Goal: Transaction & Acquisition: Subscribe to service/newsletter

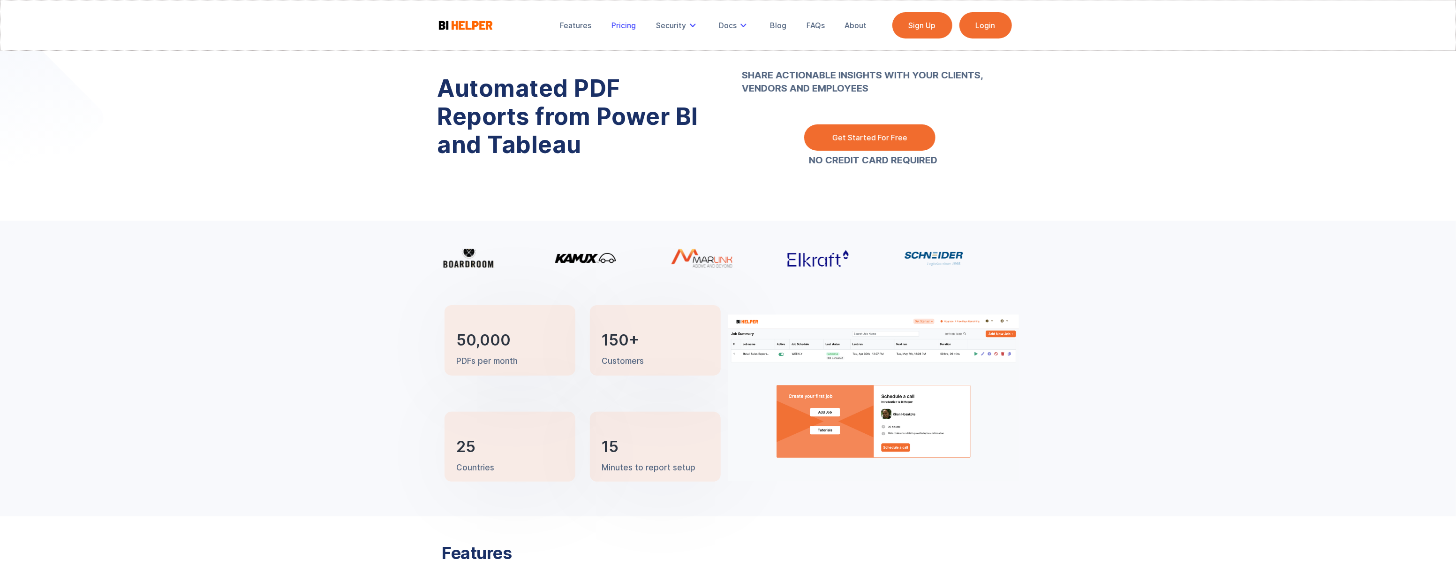
click at [622, 23] on div "Pricing" at bounding box center [624, 25] width 24 height 9
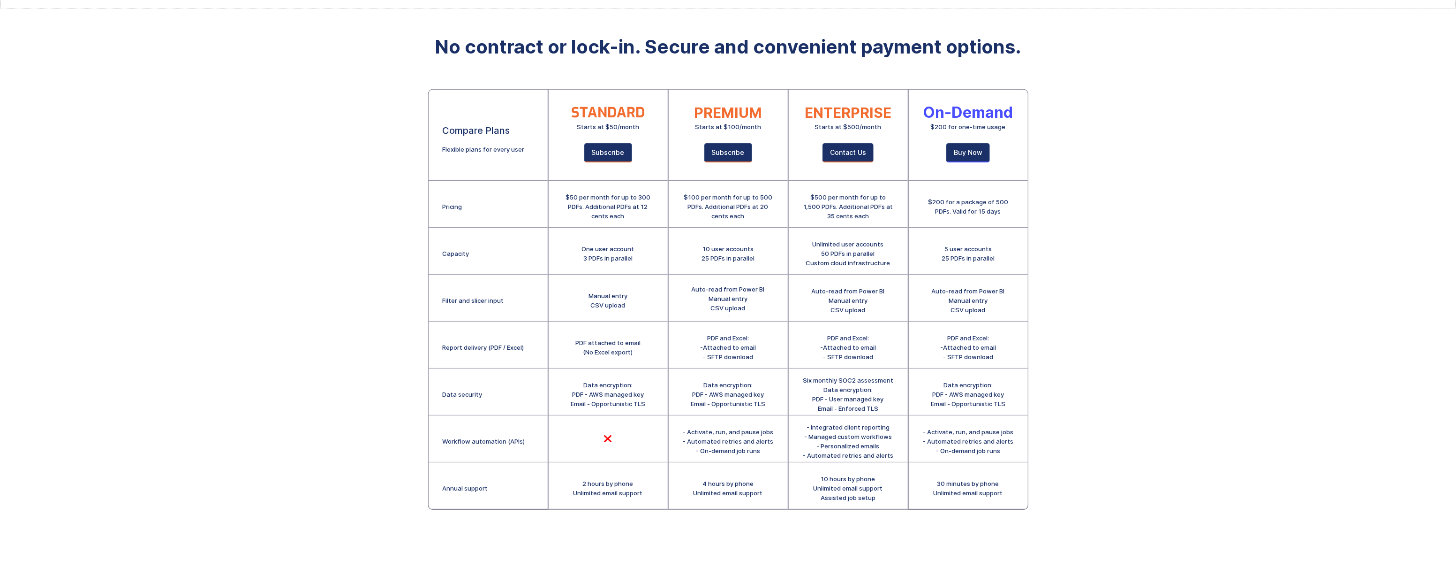
scroll to position [85, 0]
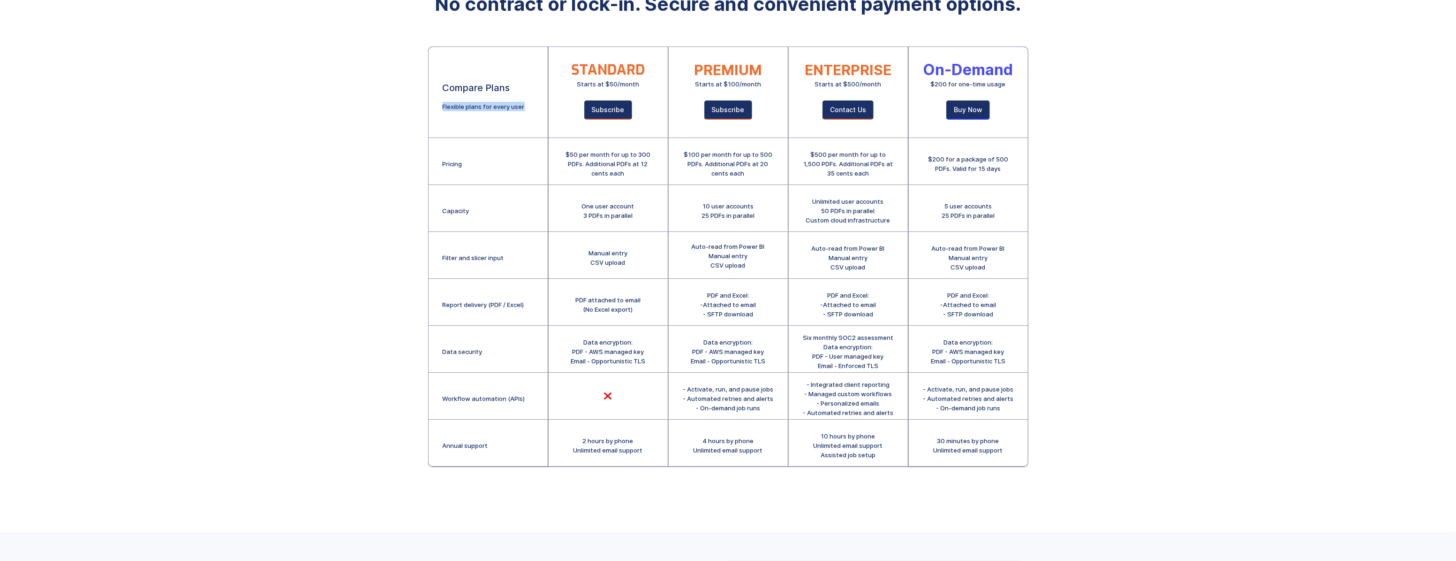
drag, startPoint x: 526, startPoint y: 106, endPoint x: 439, endPoint y: 103, distance: 87.3
click at [439, 103] on div "Compare Plans Flexible plans for every user" at bounding box center [488, 92] width 119 height 91
click at [627, 138] on div "$50 per month for up to 300 PDFs. Additional PDFs at 12 cents each" at bounding box center [608, 161] width 119 height 47
drag, startPoint x: 566, startPoint y: 151, endPoint x: 652, endPoint y: 154, distance: 86.3
click at [652, 154] on div "$50 per month for up to 300 PDFs. Additional PDFs at 12 cents each" at bounding box center [608, 164] width 91 height 28
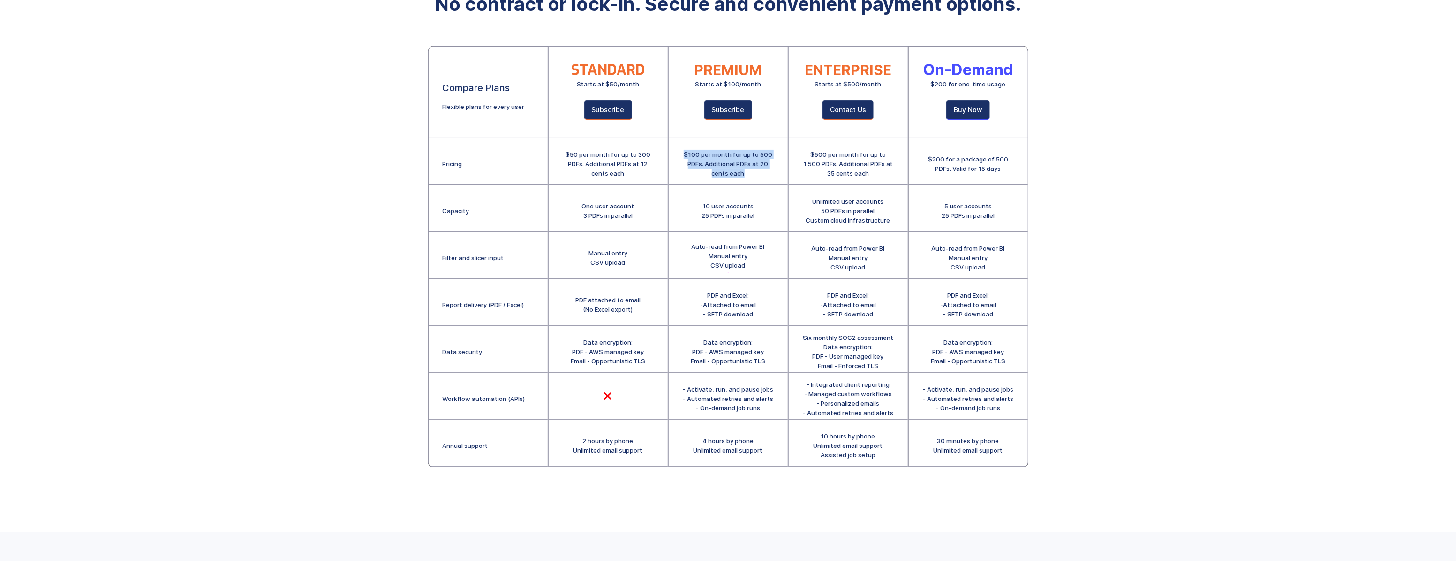
drag, startPoint x: 752, startPoint y: 173, endPoint x: 676, endPoint y: 150, distance: 79.7
click at [676, 150] on div "$100 per month for up to 500 PDFs. Additional PDFs at 20 cents each" at bounding box center [728, 161] width 119 height 47
click at [759, 173] on div "$100 per month for up to 500 PDFs. Additional PDFs at 20 cents each" at bounding box center [728, 164] width 91 height 28
drag, startPoint x: 755, startPoint y: 174, endPoint x: 679, endPoint y: 152, distance: 78.9
click at [679, 152] on div "$100 per month for up to 500 PDFs. Additional PDFs at 20 cents each" at bounding box center [728, 161] width 119 height 47
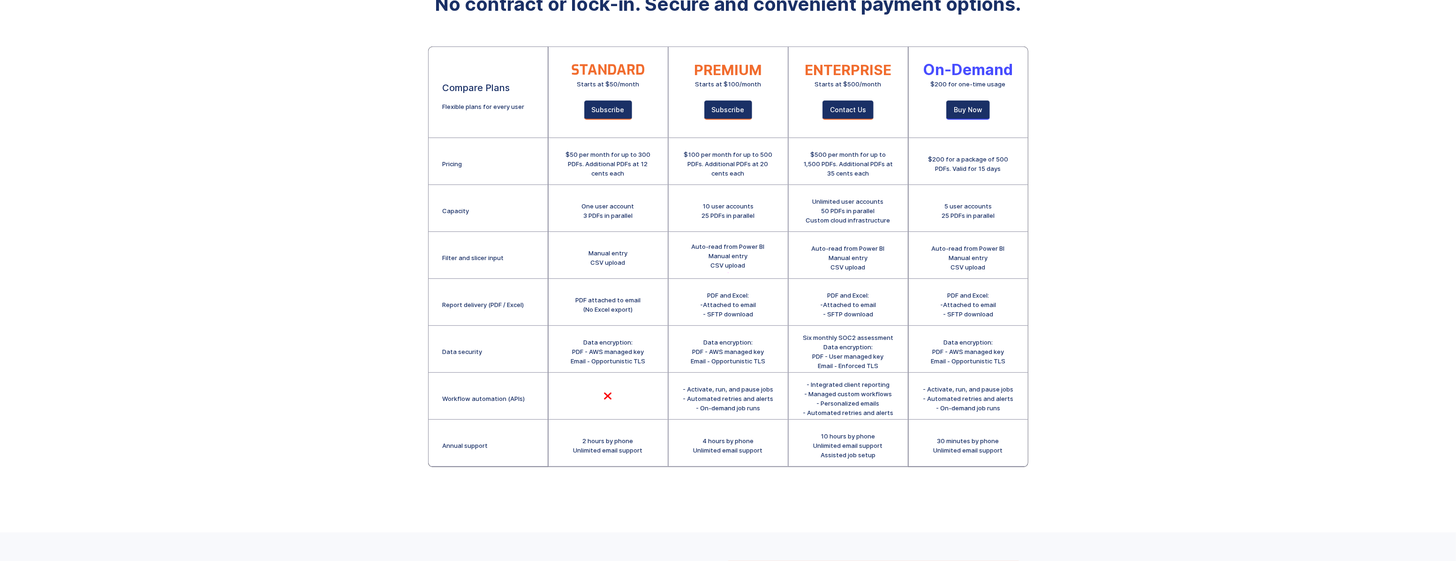
click at [748, 227] on div "10 user accounts 25 PDFs in parallel" at bounding box center [728, 208] width 119 height 47
drag, startPoint x: 748, startPoint y: 227, endPoint x: 744, endPoint y: 166, distance: 62.0
click at [743, 166] on div "$100 per month for up to 500 PDFs. Additional PDFs at 20 cents each" at bounding box center [728, 164] width 91 height 28
drag, startPoint x: 761, startPoint y: 161, endPoint x: 769, endPoint y: 171, distance: 12.7
click at [769, 171] on div "$100 per month for up to 500 PDFs. Additional PDFs at 20 cents each" at bounding box center [728, 164] width 91 height 28
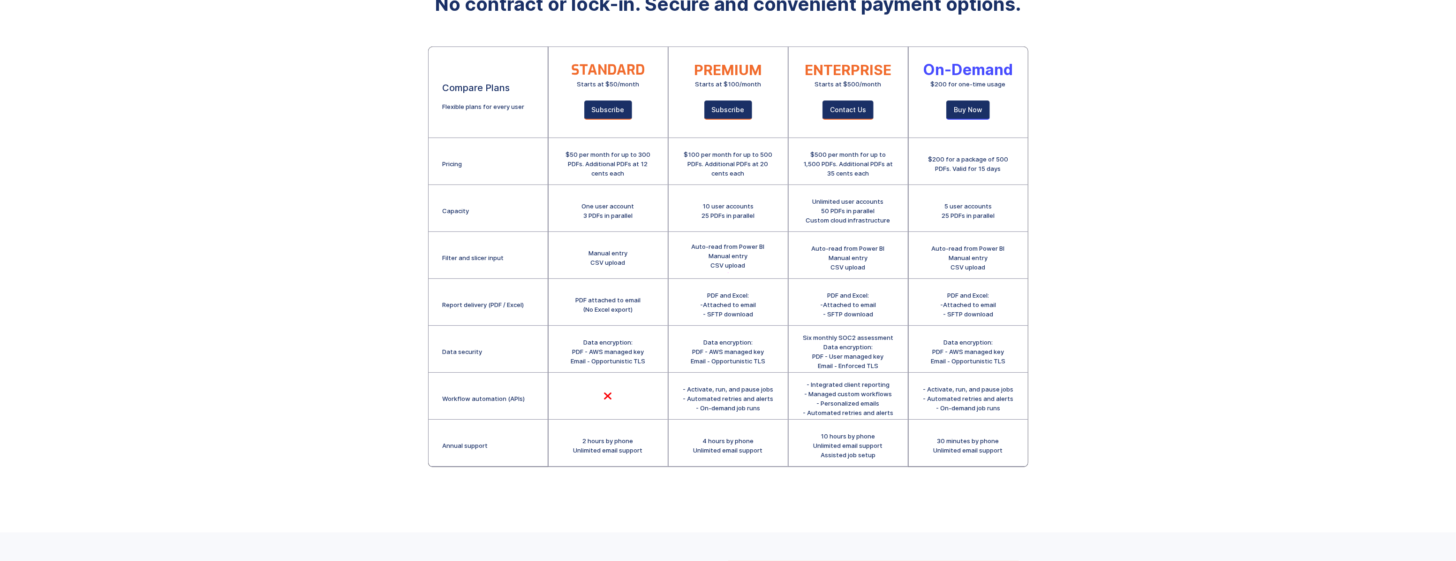
drag, startPoint x: 769, startPoint y: 171, endPoint x: 875, endPoint y: 174, distance: 106.0
click at [872, 174] on div "$500 per month for up to 1,500 PDFs. Additional PDFs at 35 cents each" at bounding box center [848, 164] width 91 height 28
drag, startPoint x: 877, startPoint y: 172, endPoint x: 802, endPoint y: 151, distance: 77.5
click at [803, 151] on div "$500 per month for up to 1,500 PDFs. Additional PDFs at 35 cents each" at bounding box center [848, 164] width 91 height 28
drag, startPoint x: 802, startPoint y: 151, endPoint x: 675, endPoint y: 152, distance: 126.7
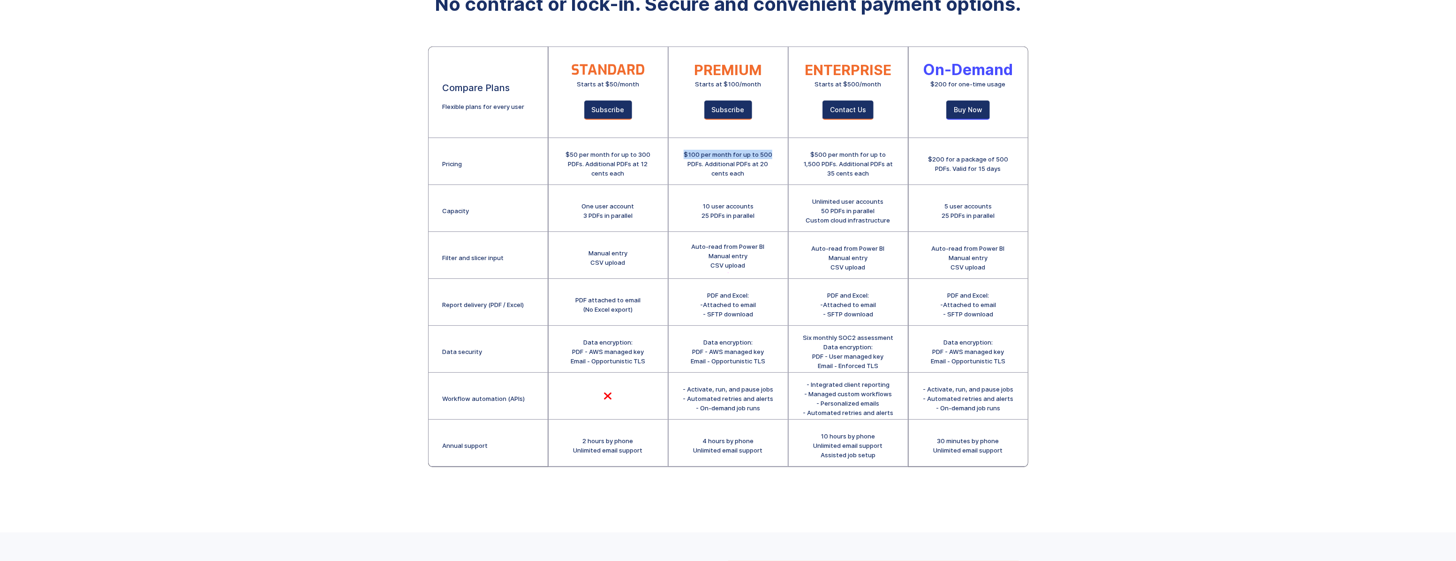
click at [675, 152] on div "$100 per month for up to 500 PDFs. Additional PDFs at 20 cents each" at bounding box center [728, 161] width 119 height 47
click at [750, 173] on div "$100 per month for up to 500 PDFs. Additional PDFs at 20 cents each" at bounding box center [728, 164] width 91 height 28
drag, startPoint x: 728, startPoint y: 174, endPoint x: 685, endPoint y: 150, distance: 49.5
click at [685, 150] on div "$100 per month for up to 500 PDFs. Additional PDFs at 20 cents each" at bounding box center [728, 164] width 91 height 28
click at [848, 176] on div "$500 per month for up to 1,500 PDFs. Additional PDFs at 35 cents each" at bounding box center [848, 164] width 91 height 28
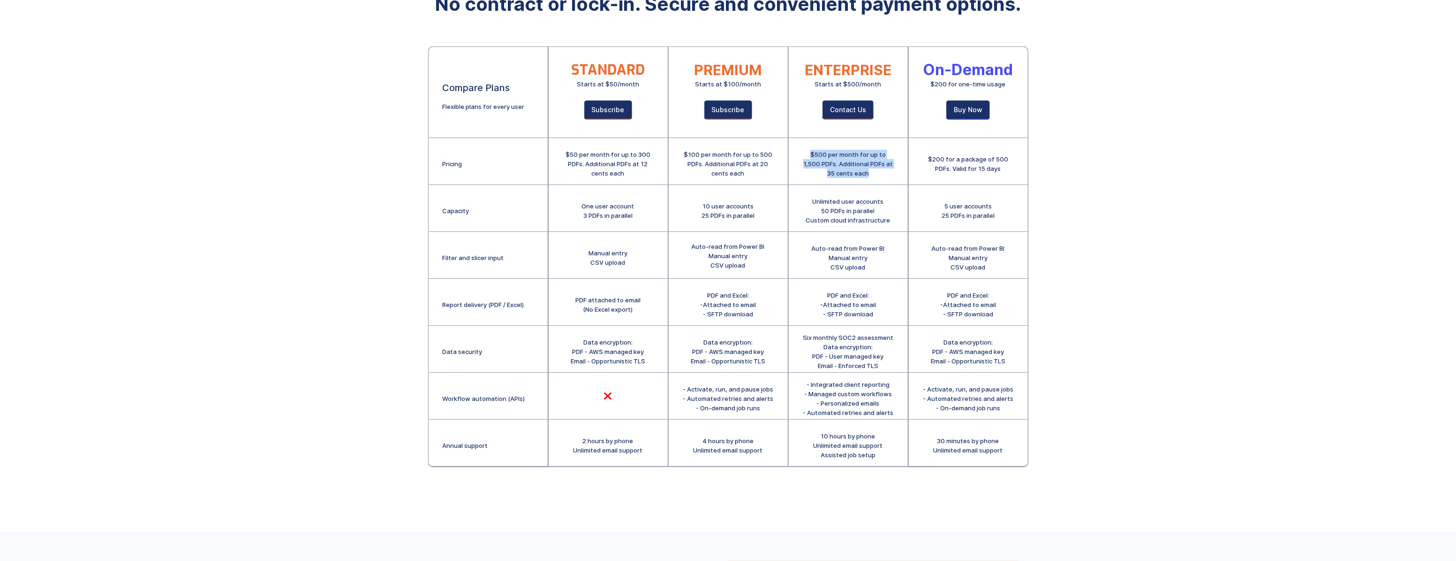
drag, startPoint x: 869, startPoint y: 174, endPoint x: 798, endPoint y: 150, distance: 74.6
click at [798, 150] on div "$500 per month for up to 1,500 PDFs. Additional PDFs at 35 cents each" at bounding box center [848, 161] width 119 height 47
drag, startPoint x: 798, startPoint y: 150, endPoint x: 849, endPoint y: 167, distance: 53.5
click at [849, 167] on div "$500 per month for up to 1,500 PDFs. Additional PDFs at 35 cents each" at bounding box center [848, 164] width 91 height 28
click at [874, 164] on div "$500 per month for up to 1,500 PDFs. Additional PDFs at 35 cents each" at bounding box center [848, 164] width 91 height 28
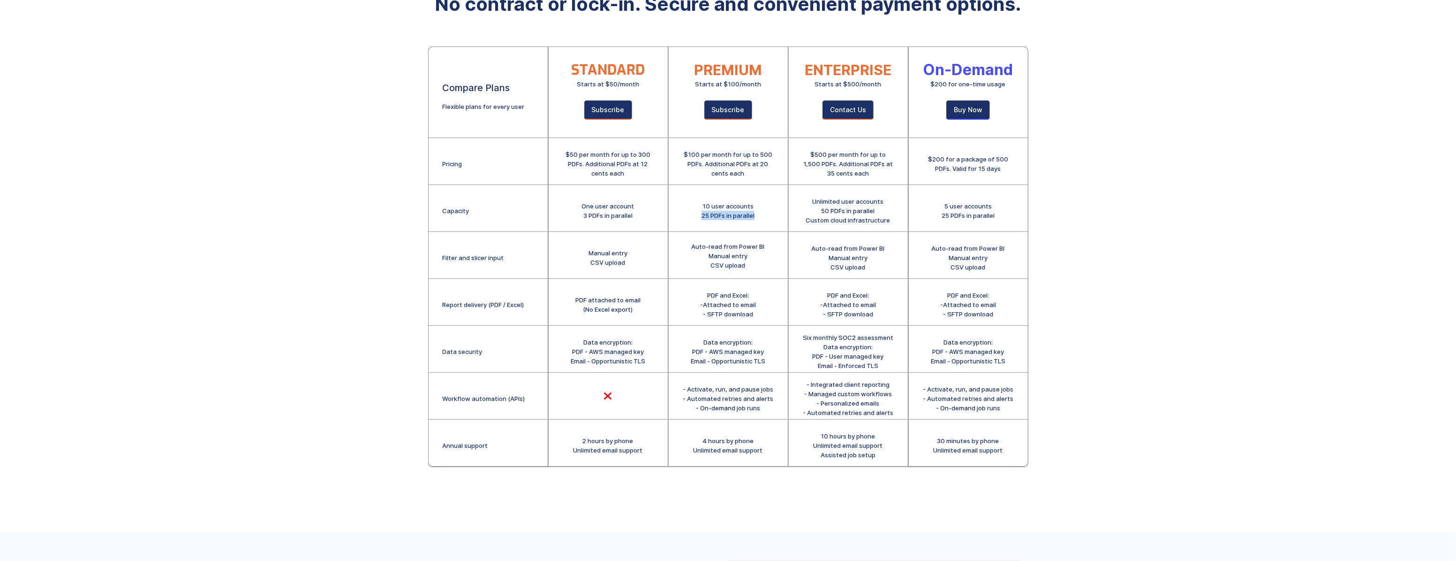
drag, startPoint x: 758, startPoint y: 215, endPoint x: 684, endPoint y: 215, distance: 74.6
click at [684, 215] on div "10 user accounts 25 PDFs in parallel" at bounding box center [728, 208] width 119 height 47
drag, startPoint x: 684, startPoint y: 215, endPoint x: 757, endPoint y: 205, distance: 74.4
click at [757, 205] on div "10 user accounts 25 PDFs in parallel" at bounding box center [728, 208] width 119 height 47
drag, startPoint x: 755, startPoint y: 203, endPoint x: 702, endPoint y: 200, distance: 53.1
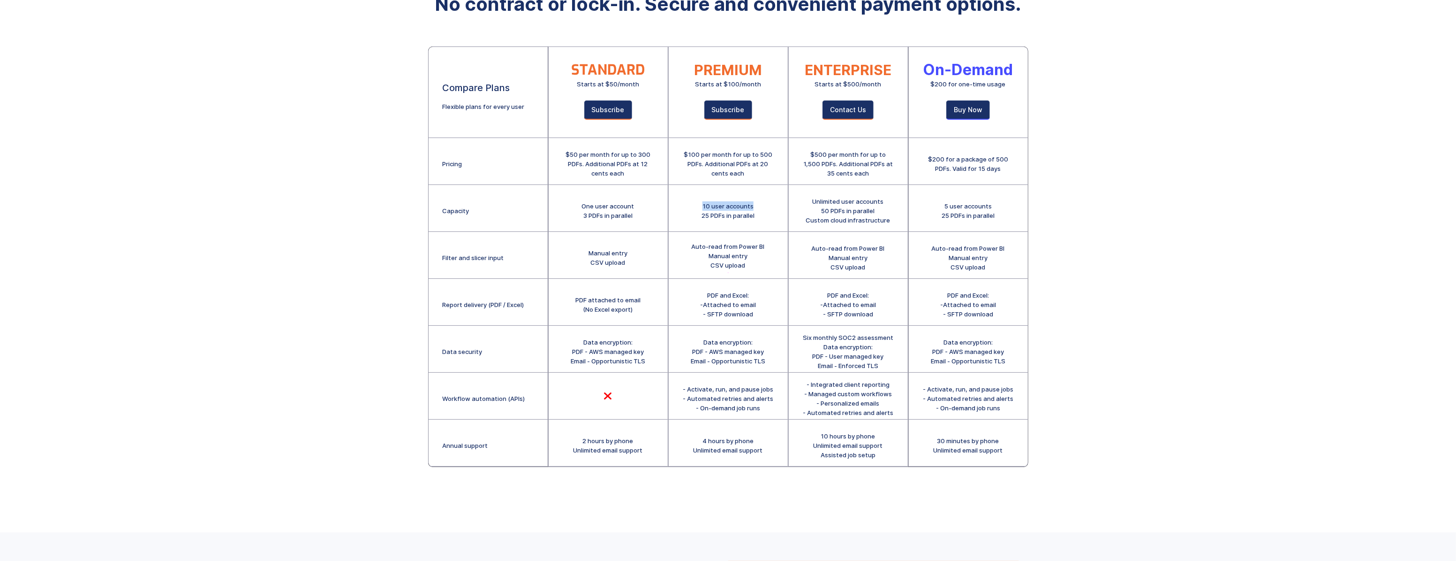
click at [702, 200] on div "10 user accounts 25 PDFs in parallel" at bounding box center [728, 208] width 119 height 47
drag, startPoint x: 702, startPoint y: 200, endPoint x: 745, endPoint y: 213, distance: 45.0
click at [742, 213] on div "10 user accounts 25 PDFs in parallel" at bounding box center [728, 210] width 53 height 19
drag, startPoint x: 757, startPoint y: 213, endPoint x: 682, endPoint y: 208, distance: 75.2
click at [682, 208] on div "10 user accounts 25 PDFs in parallel" at bounding box center [728, 208] width 119 height 47
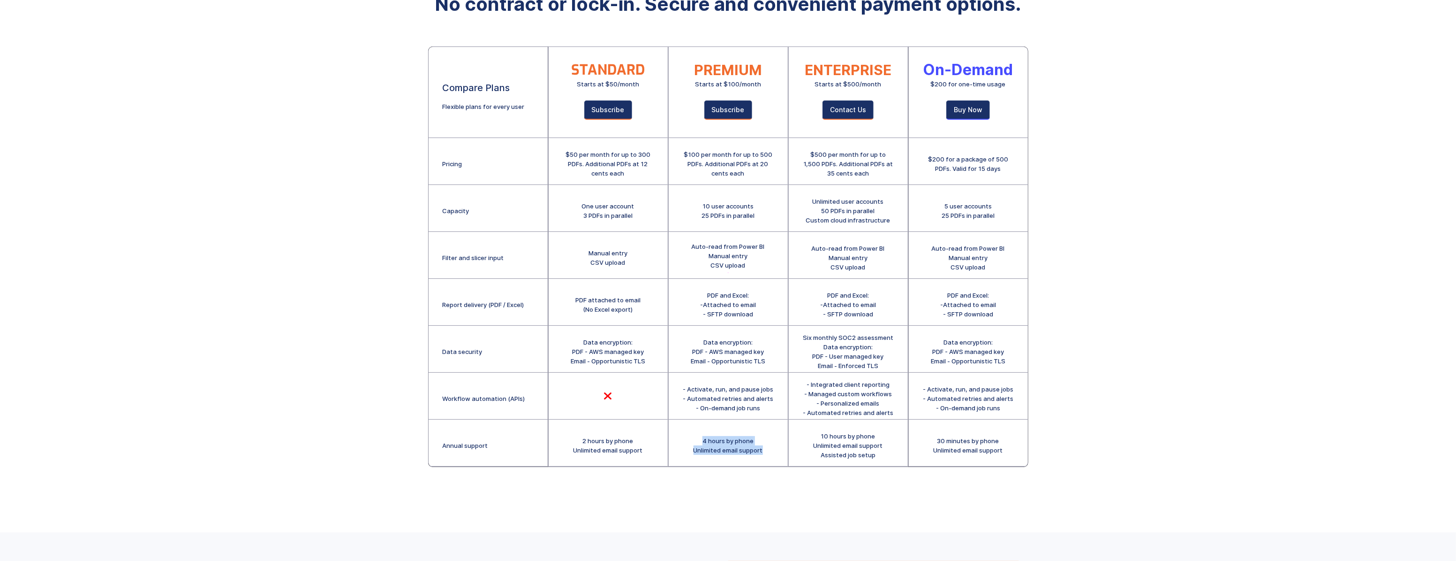
drag, startPoint x: 767, startPoint y: 449, endPoint x: 690, endPoint y: 432, distance: 78.9
click at [690, 432] on div "4 hours by phone Unlimited email support" at bounding box center [728, 442] width 119 height 47
drag, startPoint x: 690, startPoint y: 432, endPoint x: 742, endPoint y: 458, distance: 58.7
click at [725, 469] on section "No contract or lock-in. Secure and convenient payment options. Compare Plans Fl…" at bounding box center [728, 251] width 600 height 561
click at [758, 449] on div "4 hours by phone Unlimited email support" at bounding box center [728, 445] width 69 height 19
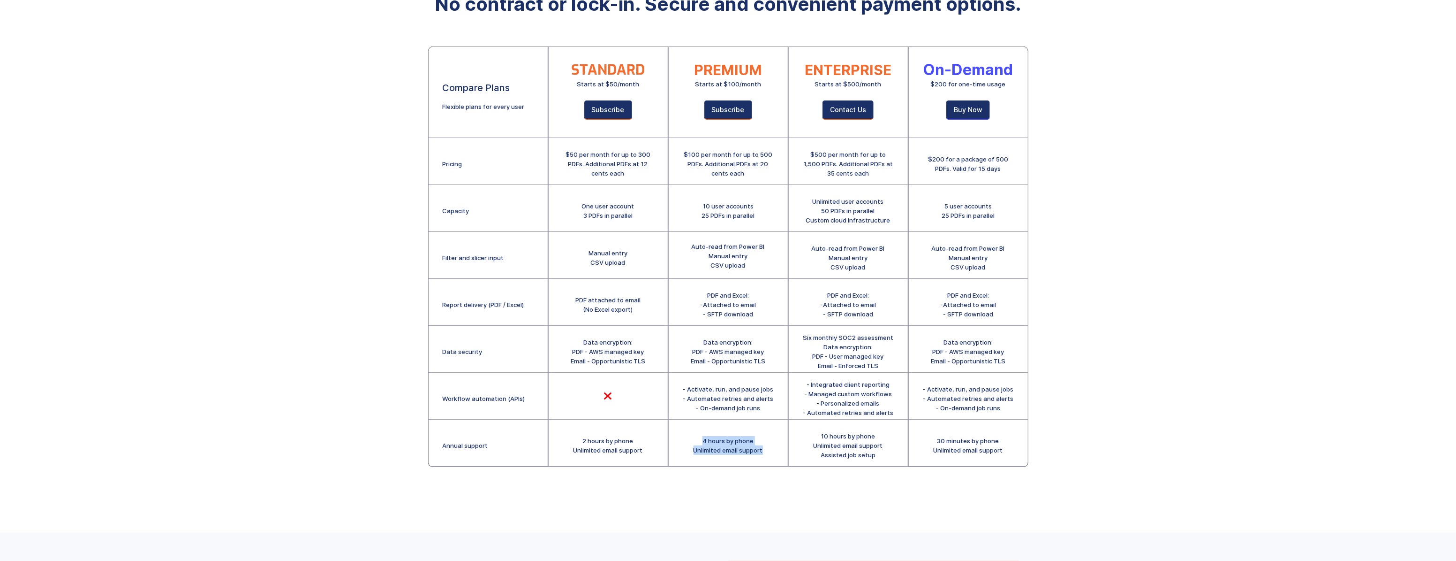
drag, startPoint x: 716, startPoint y: 448, endPoint x: 688, endPoint y: 434, distance: 31.7
click at [688, 434] on div "4 hours by phone Unlimited email support" at bounding box center [728, 442] width 119 height 47
drag, startPoint x: 688, startPoint y: 434, endPoint x: 744, endPoint y: 466, distance: 64.7
click at [746, 464] on div "4 hours by phone Unlimited email support" at bounding box center [728, 442] width 119 height 47
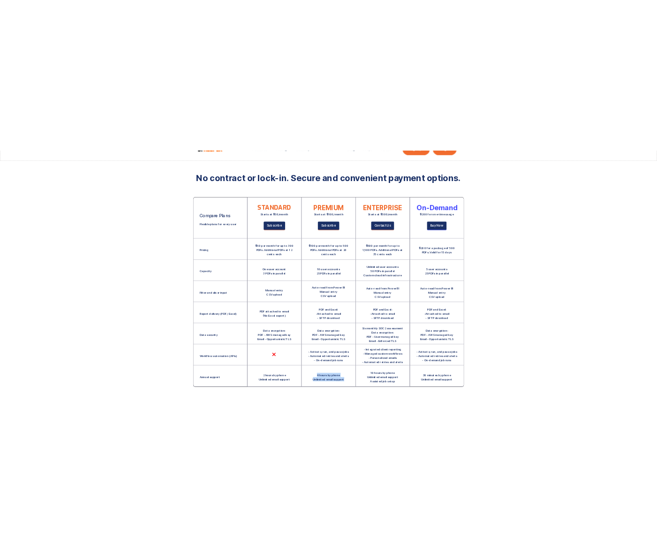
scroll to position [42, 0]
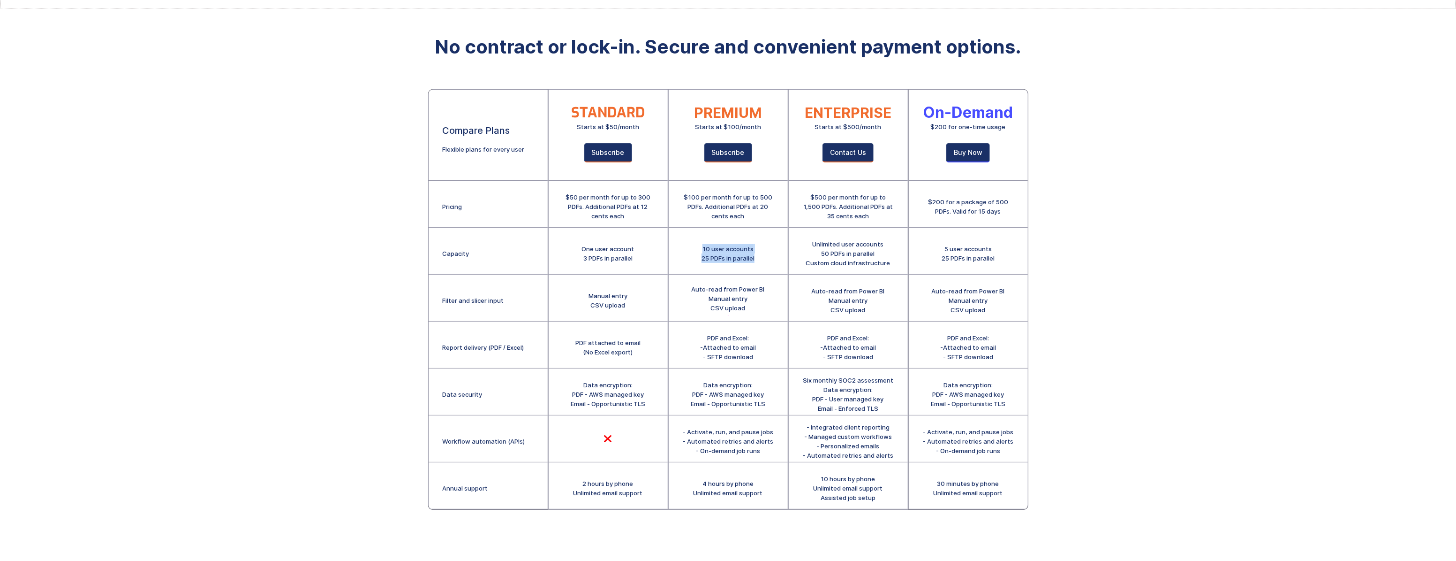
drag, startPoint x: 741, startPoint y: 256, endPoint x: 682, endPoint y: 235, distance: 63.0
click at [682, 235] on div "10 user accounts 25 PDFs in parallel" at bounding box center [728, 250] width 119 height 47
drag, startPoint x: 682, startPoint y: 235, endPoint x: 756, endPoint y: 258, distance: 77.3
click at [749, 254] on div "10 user accounts 25 PDFs in parallel" at bounding box center [728, 253] width 53 height 19
click at [757, 258] on div "10 user accounts 25 PDFs in parallel" at bounding box center [728, 250] width 119 height 47
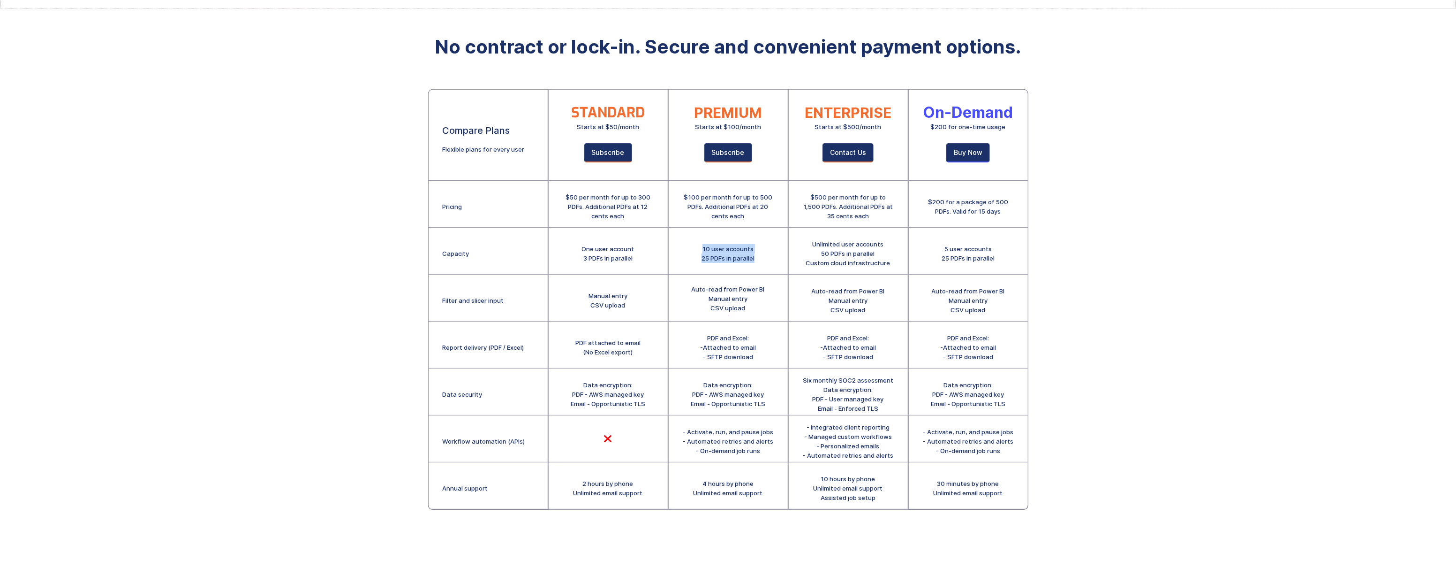
click at [760, 257] on div "10 user accounts 25 PDFs in parallel" at bounding box center [728, 250] width 119 height 47
drag, startPoint x: 704, startPoint y: 246, endPoint x: 783, endPoint y: 258, distance: 80.1
click at [783, 258] on div "10 user accounts 25 PDFs in parallel" at bounding box center [728, 250] width 119 height 47
drag, startPoint x: 783, startPoint y: 258, endPoint x: 759, endPoint y: 258, distance: 23.9
click at [761, 258] on div "10 user accounts 25 PDFs in parallel" at bounding box center [728, 250] width 119 height 47
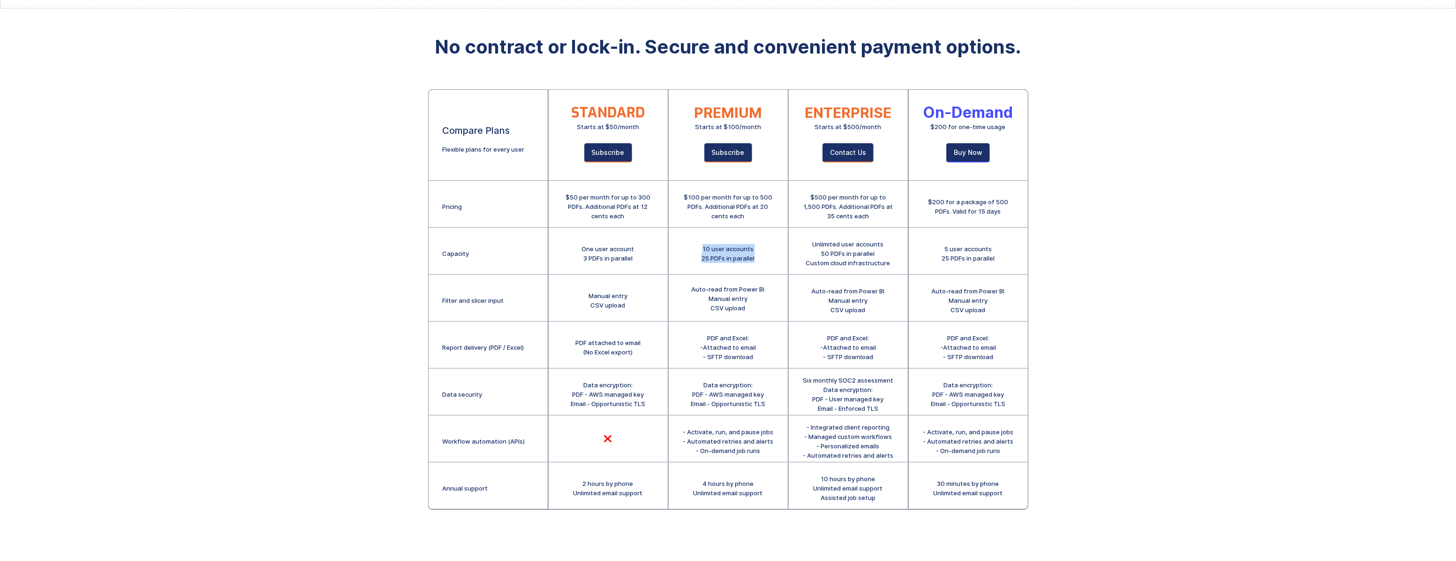
drag, startPoint x: 758, startPoint y: 258, endPoint x: 673, endPoint y: 249, distance: 86.2
click at [673, 249] on div "10 user accounts 25 PDFs in parallel" at bounding box center [728, 250] width 119 height 47
click at [1140, 263] on div "Features Pricing Security Secure Email Delivery Docs Product Guide Privacy EULA…" at bounding box center [728, 266] width 1456 height 617
click at [726, 151] on link "Subscribe" at bounding box center [728, 152] width 48 height 19
